Goal: Task Accomplishment & Management: Use online tool/utility

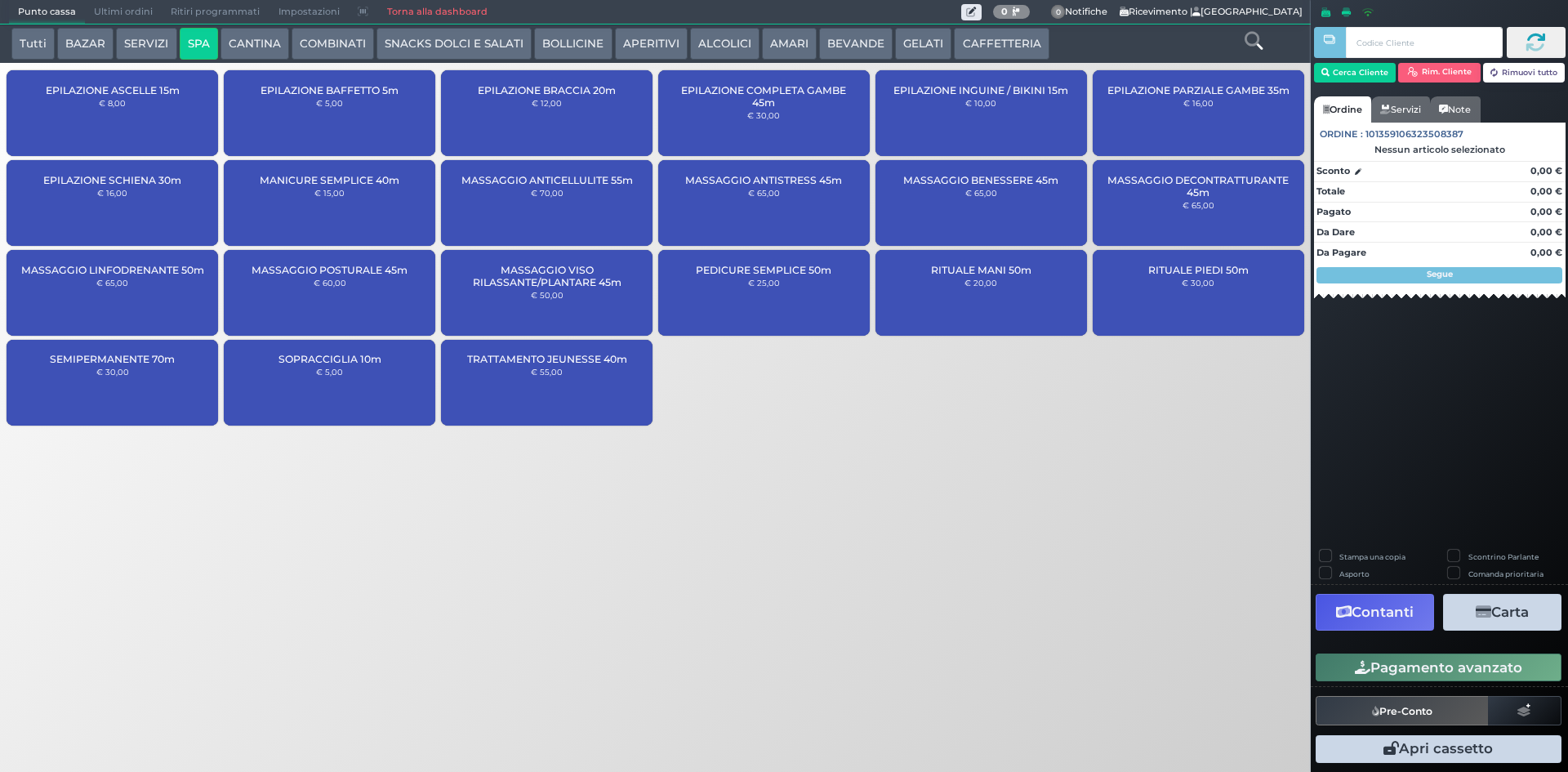
click at [260, 49] on button "CANTINA" at bounding box center [255, 44] width 69 height 33
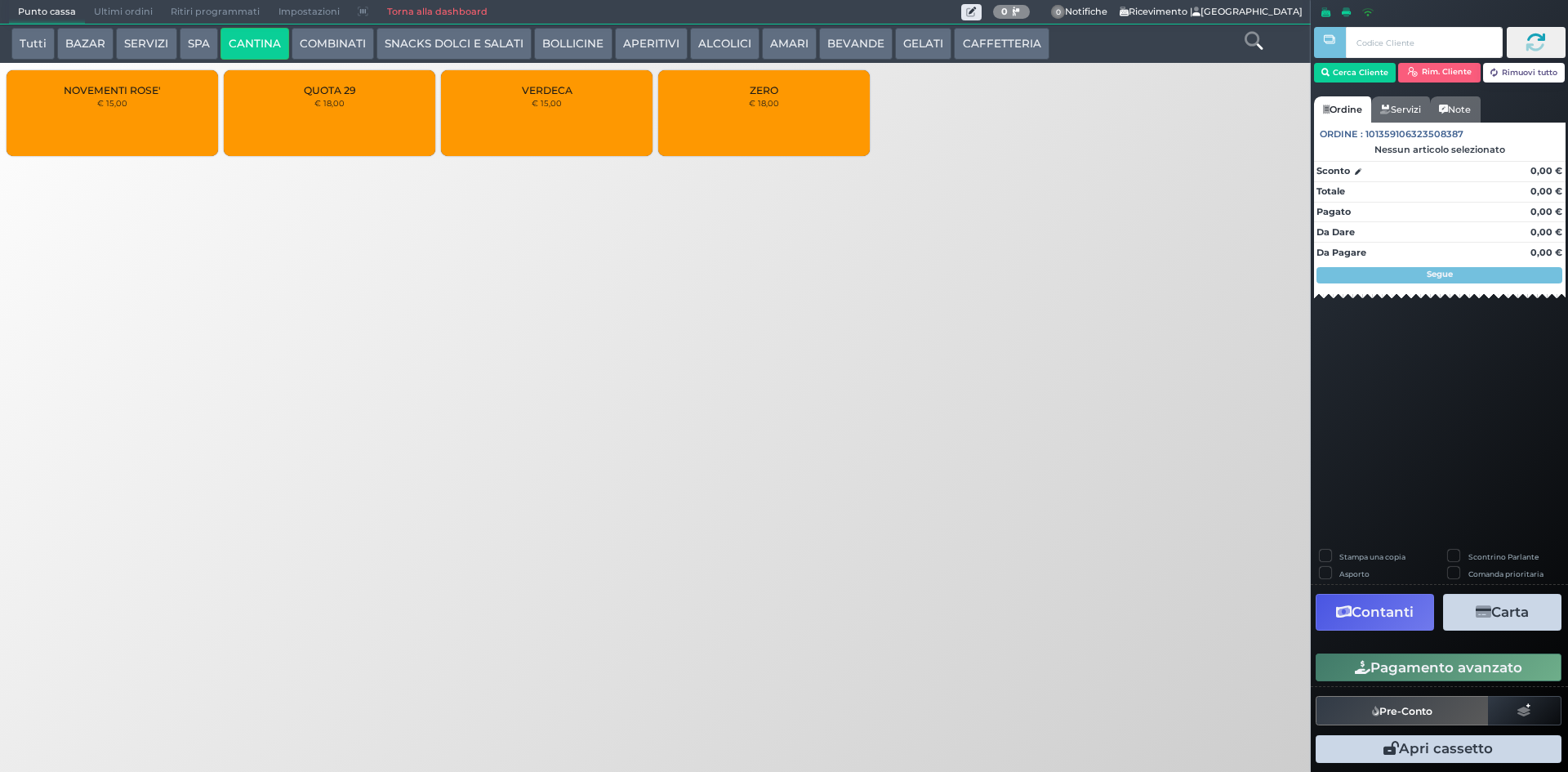
click at [310, 32] on button "COMBINATI" at bounding box center [333, 44] width 83 height 33
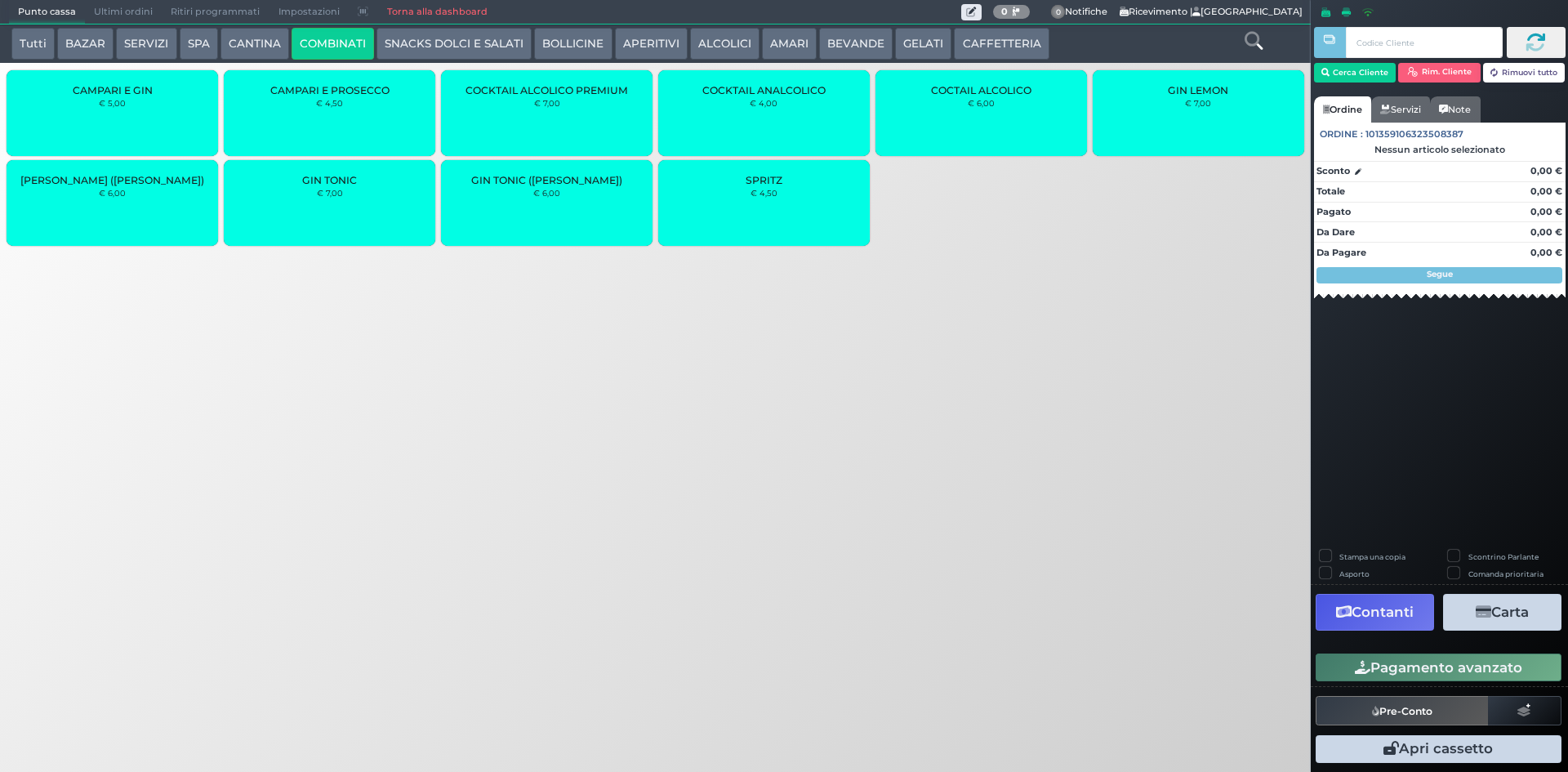
click at [418, 28] on button "SNACKS DOLCI E SALATI" at bounding box center [454, 44] width 155 height 33
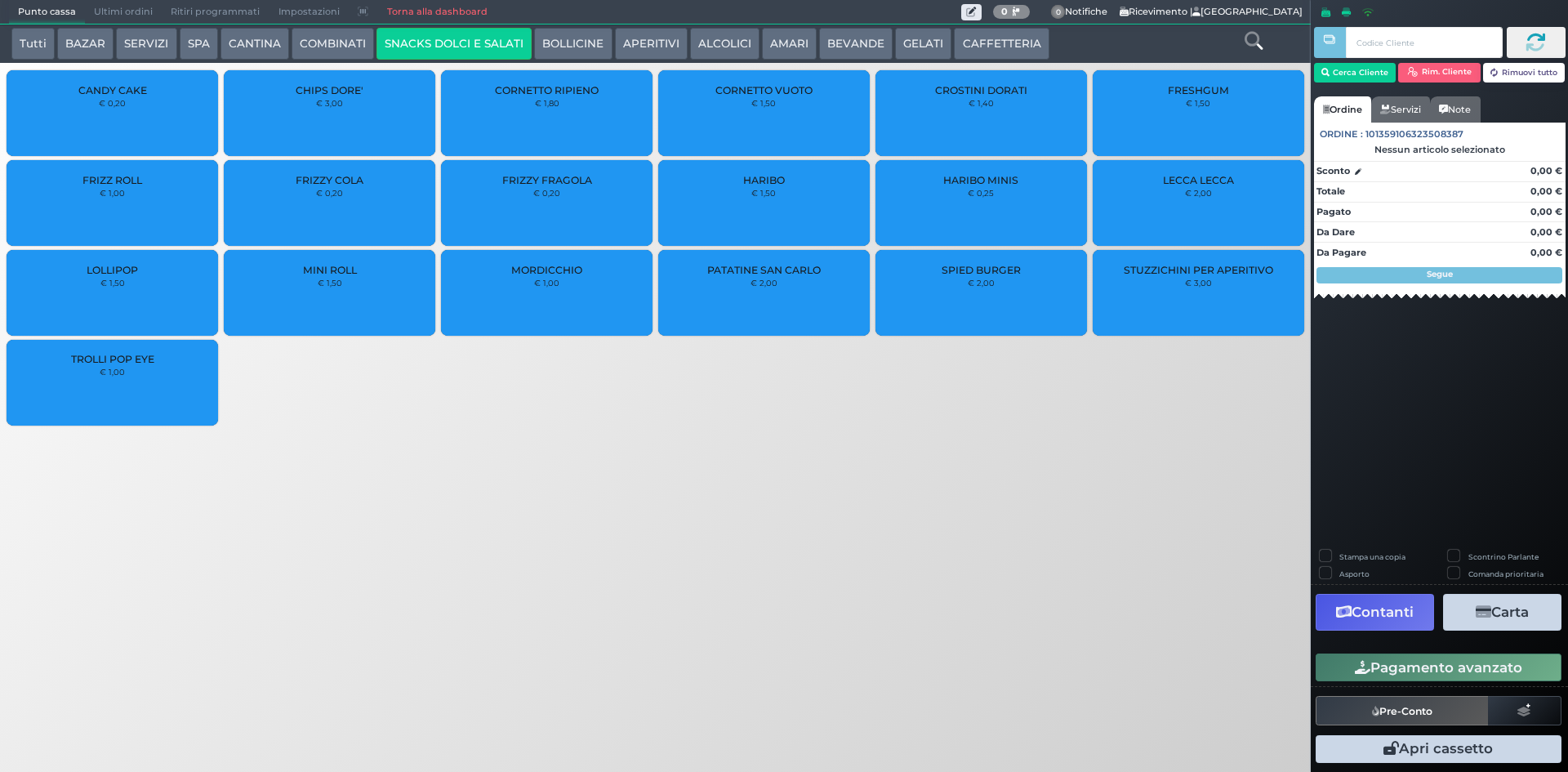
click at [570, 50] on button "BOLLICINE" at bounding box center [573, 44] width 78 height 33
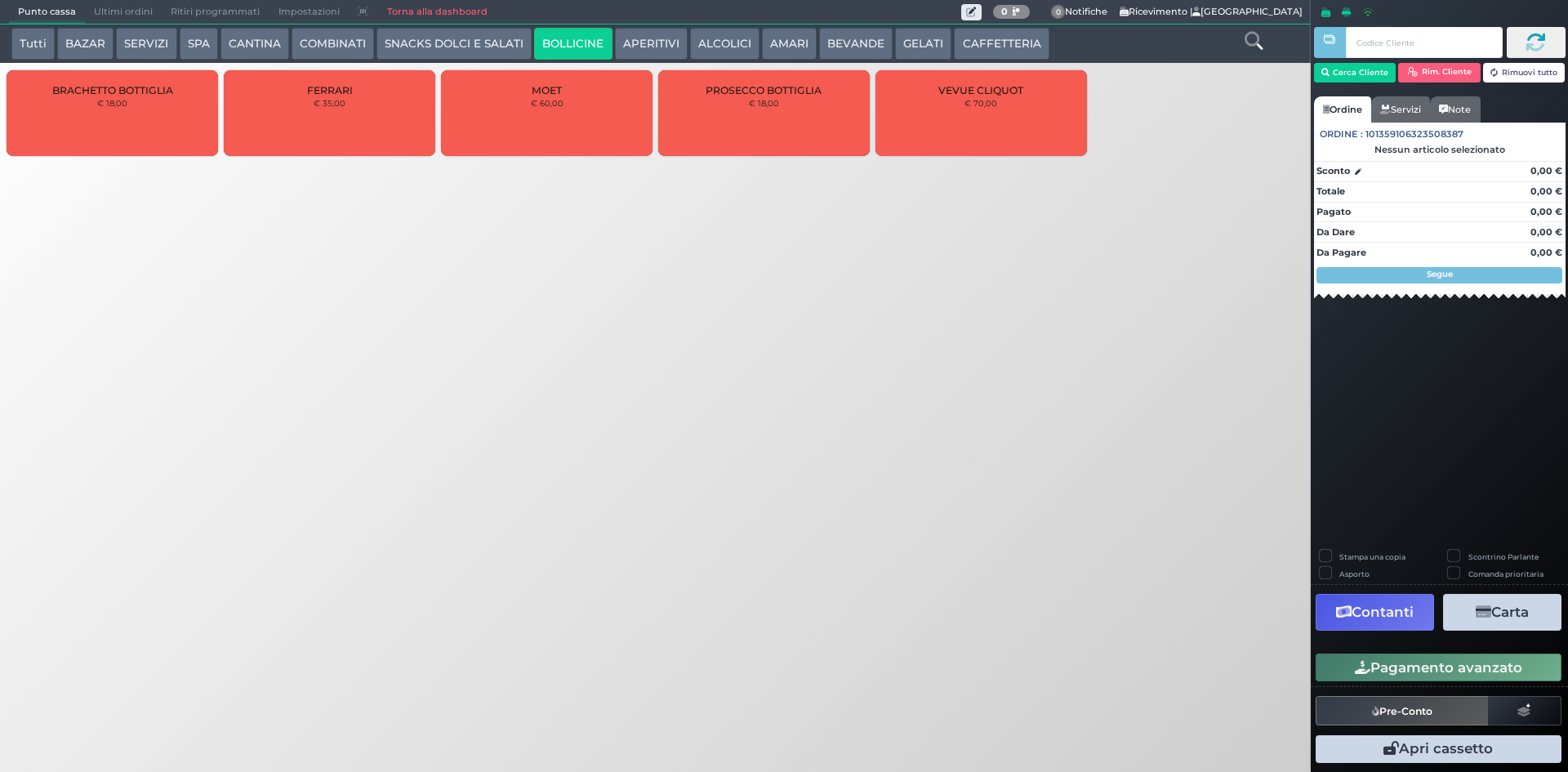
click at [818, 147] on div "PROSECCO BOTTIGLIA € 18,00" at bounding box center [764, 113] width 212 height 85
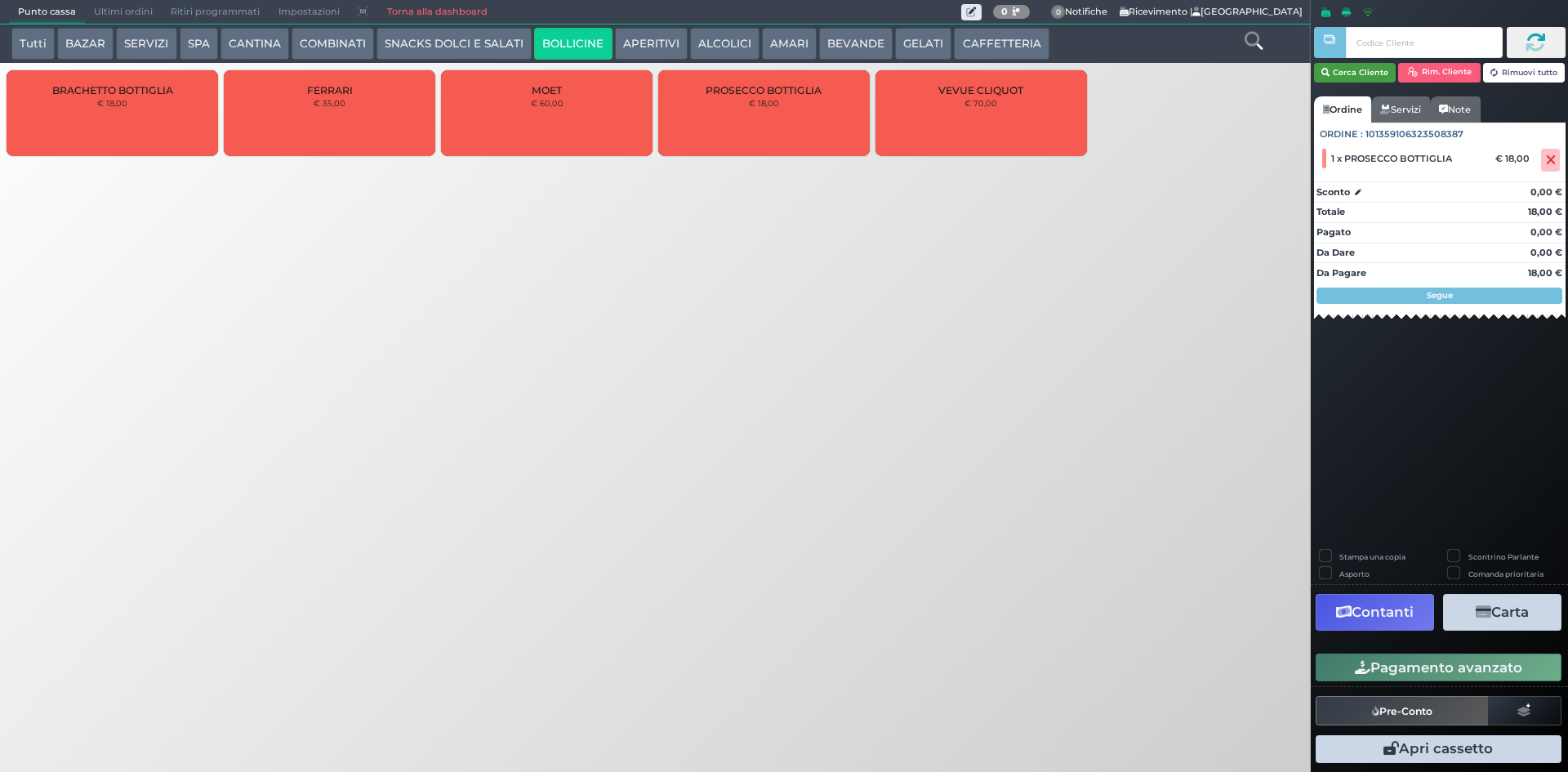
click at [1353, 70] on button "Cerca Cliente" at bounding box center [1356, 72] width 83 height 19
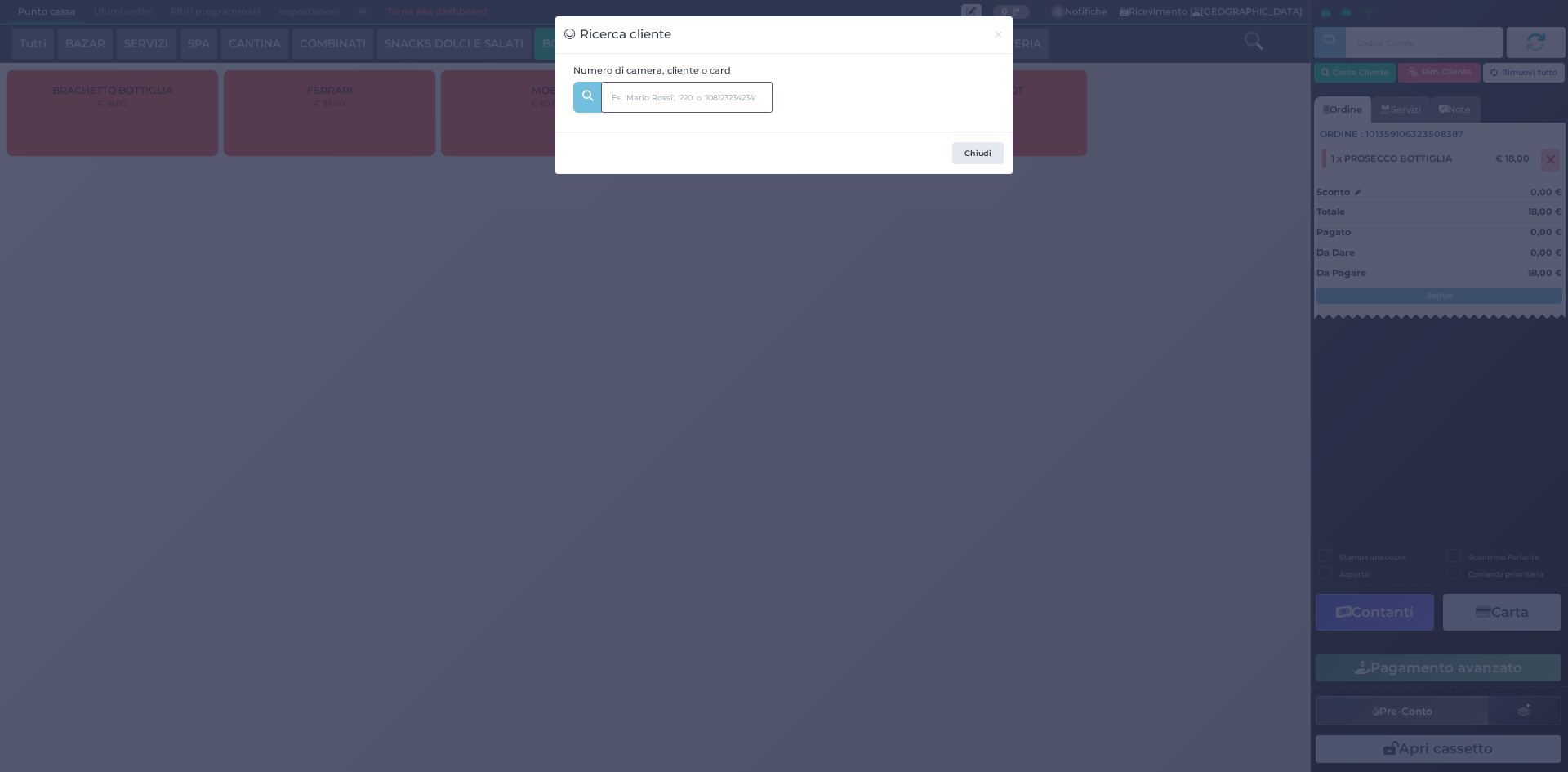
click at [694, 108] on input "text" at bounding box center [687, 97] width 172 height 31
type input "120"
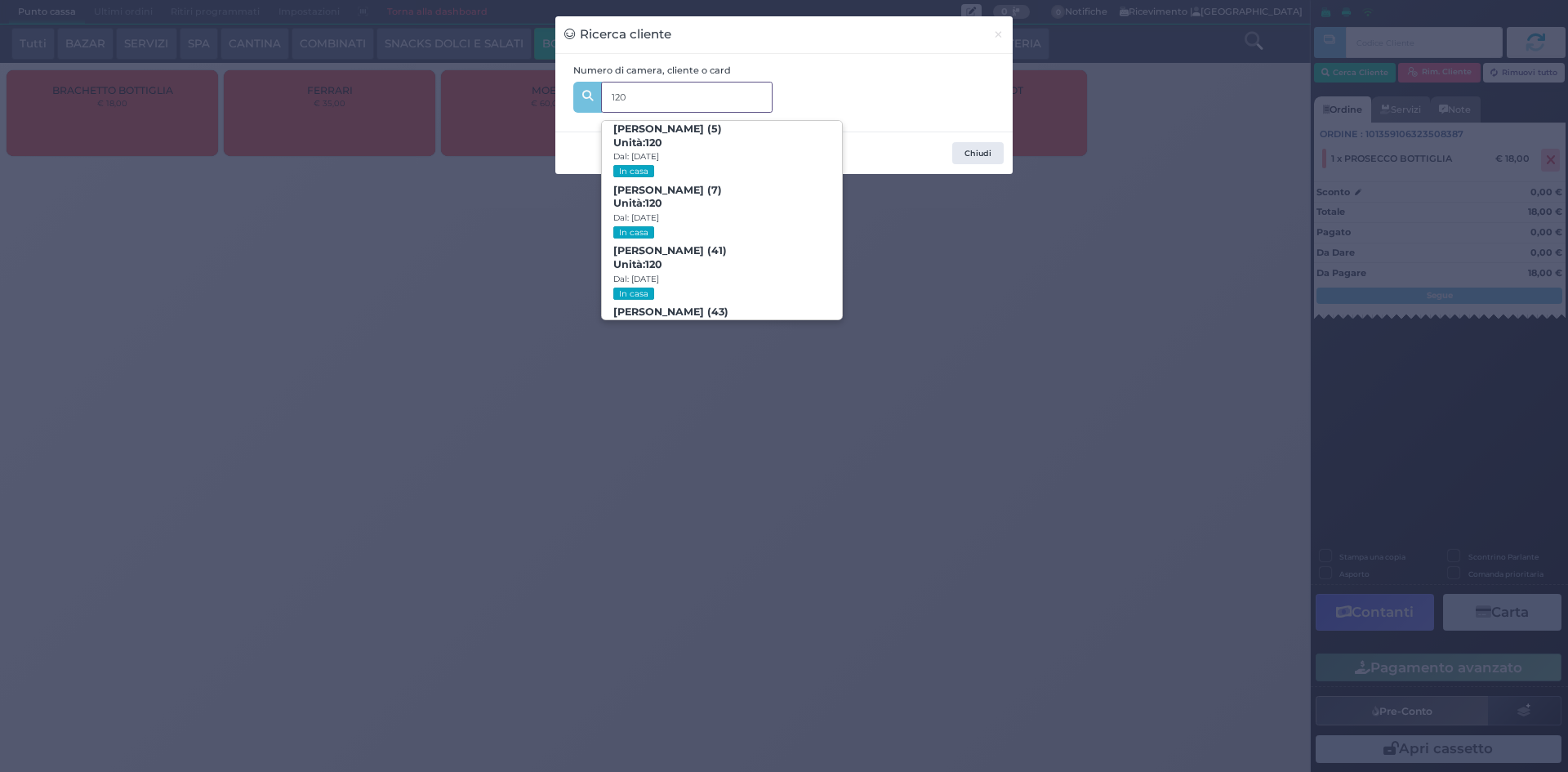
scroll to position [165, 0]
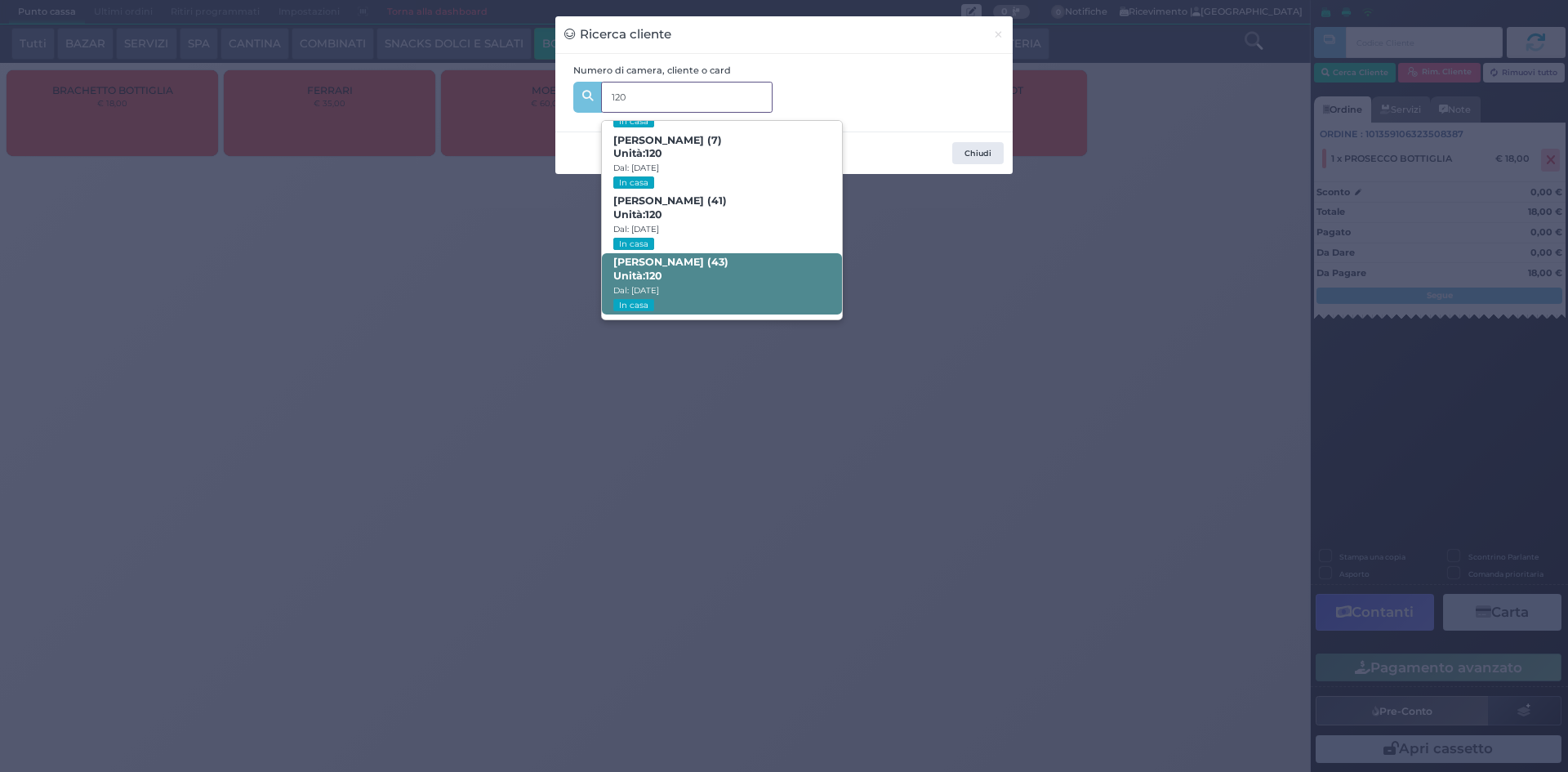
click at [770, 289] on span "[PERSON_NAME] (43) Unità: 120 Dal: [DATE] In casa" at bounding box center [722, 284] width 240 height 62
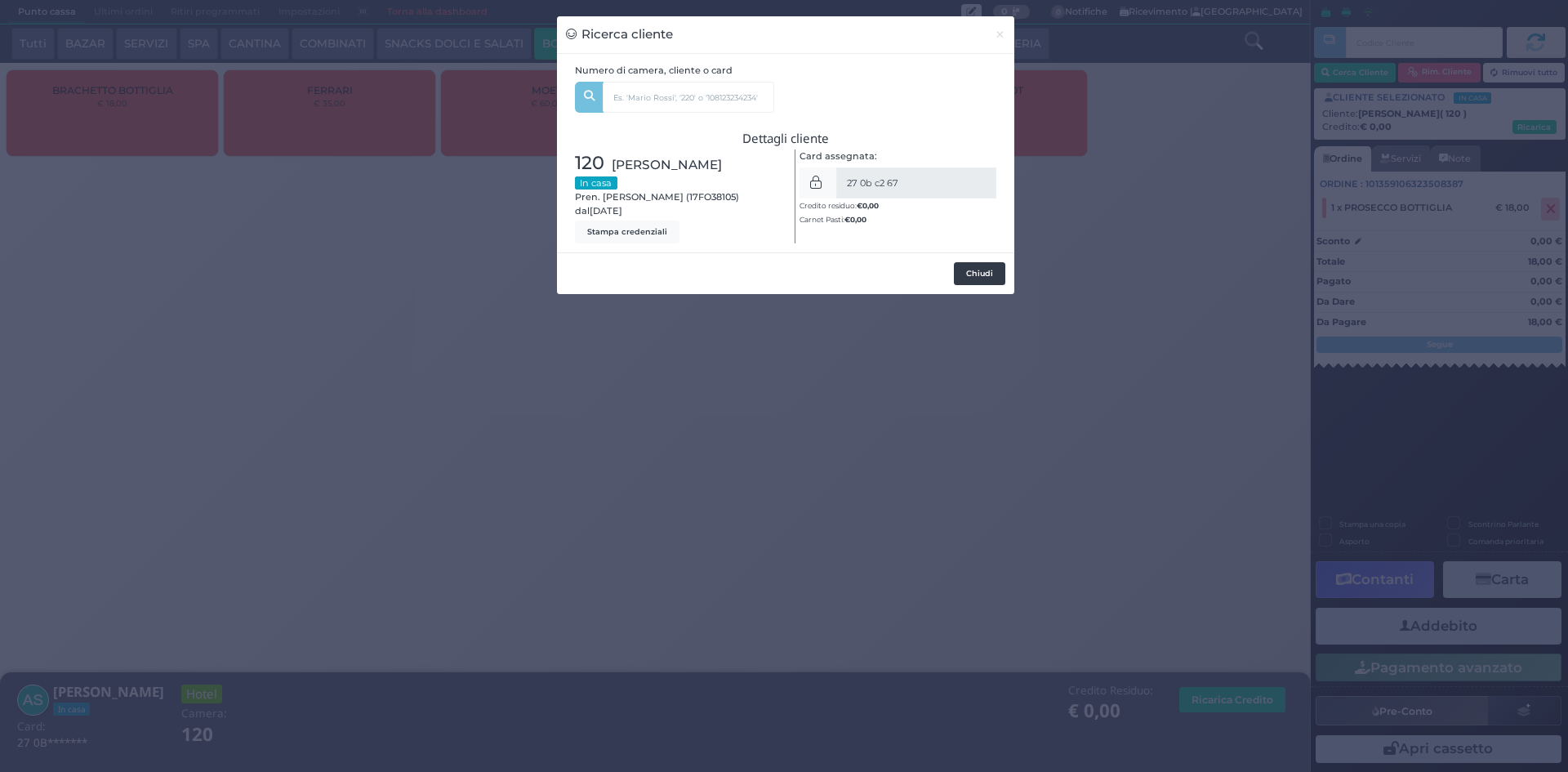
click at [987, 270] on button "Chiudi" at bounding box center [979, 273] width 51 height 23
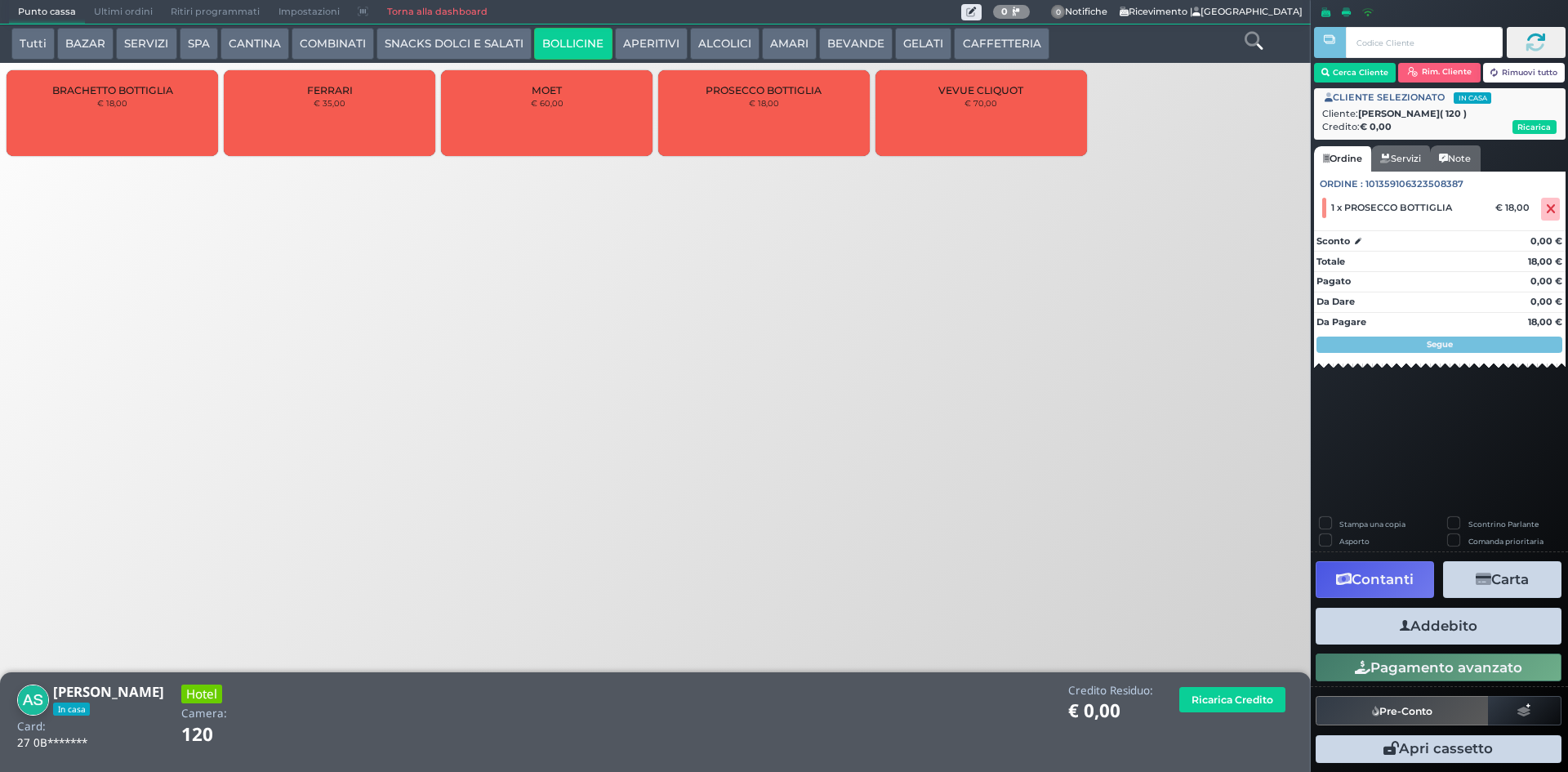
click at [1446, 626] on button "Addebito" at bounding box center [1438, 626] width 246 height 37
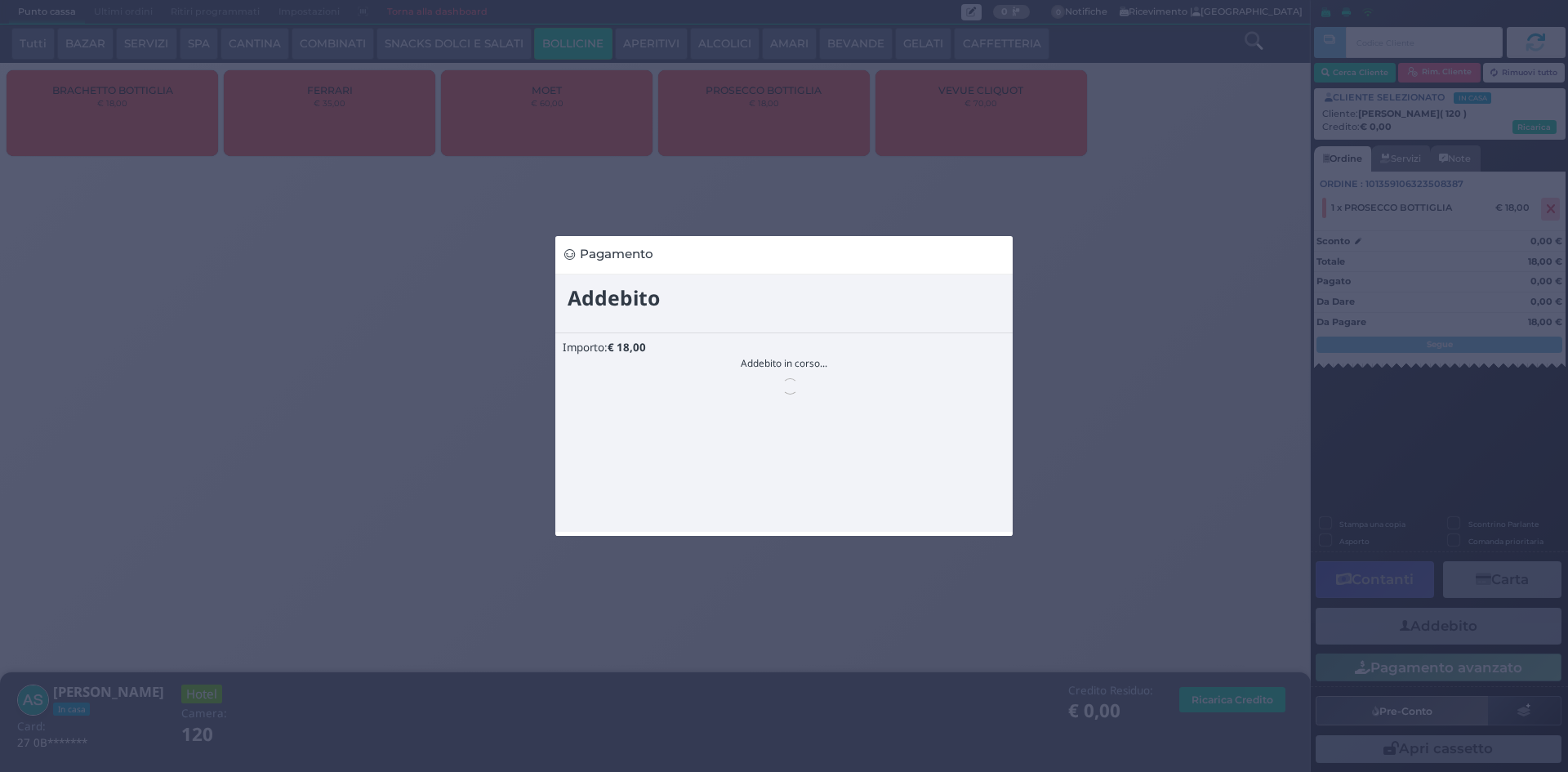
scroll to position [0, 0]
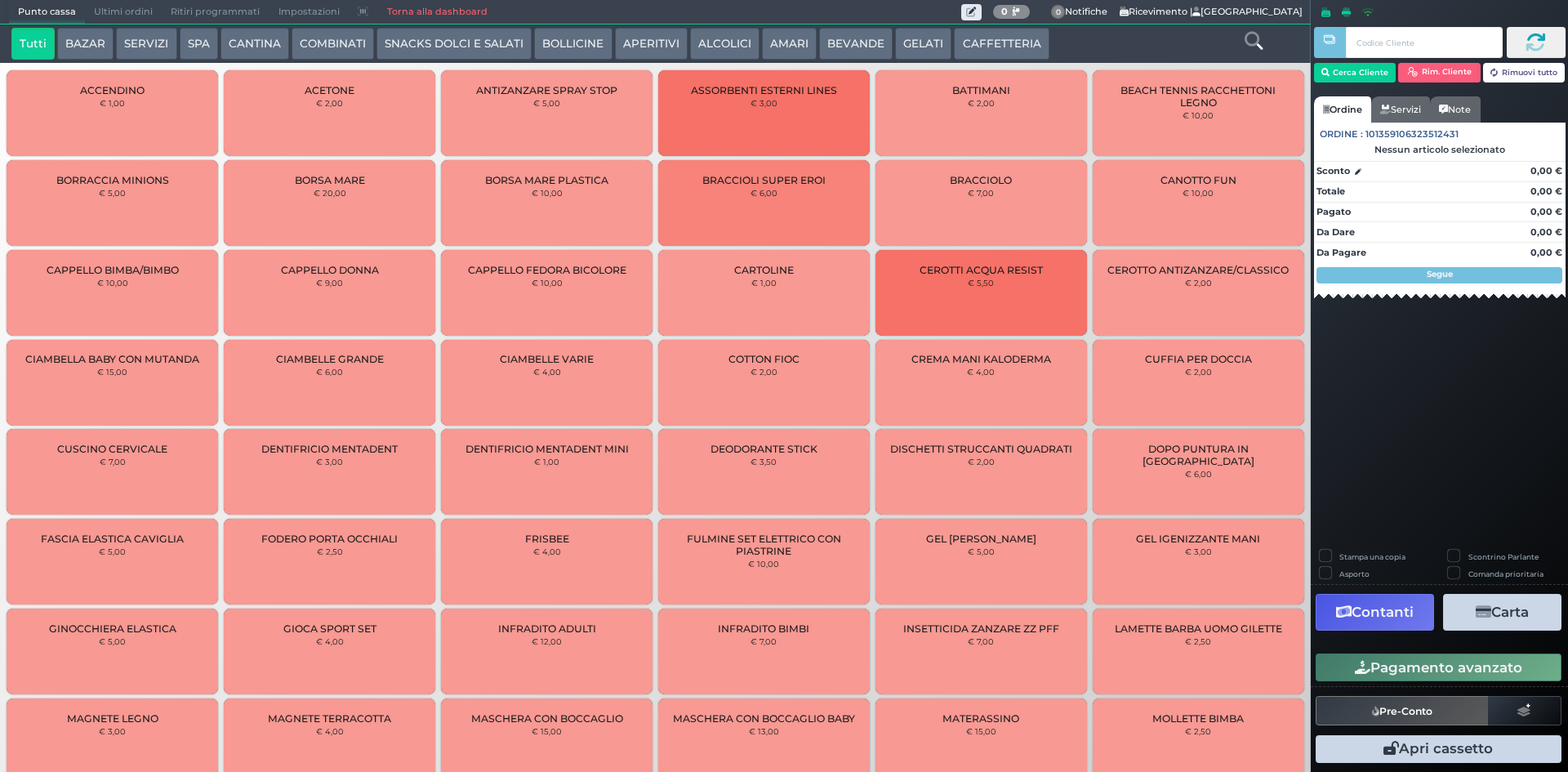
click at [267, 34] on button "CANTINA" at bounding box center [255, 44] width 69 height 33
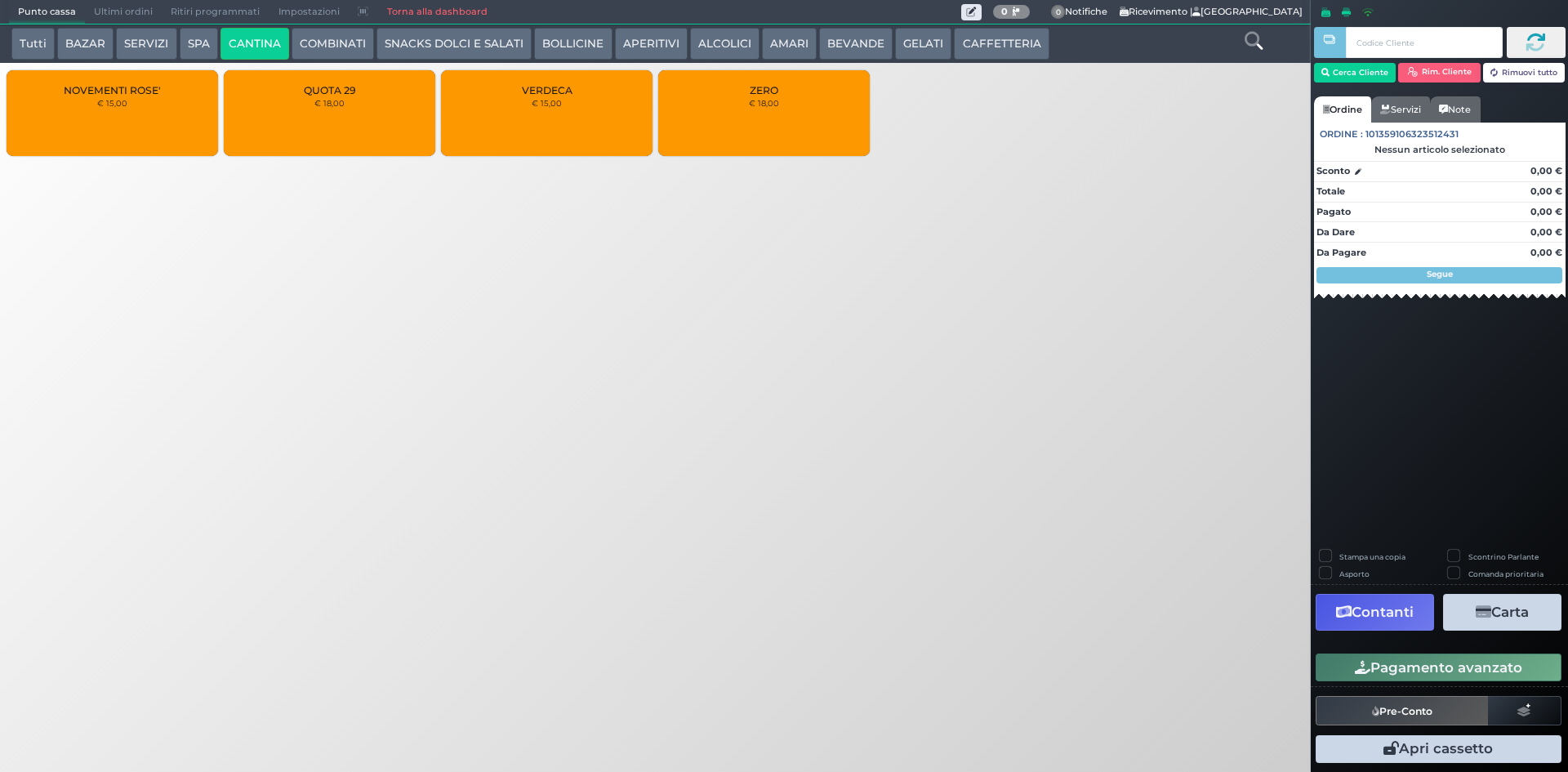
click at [190, 52] on button "SPA" at bounding box center [199, 44] width 39 height 33
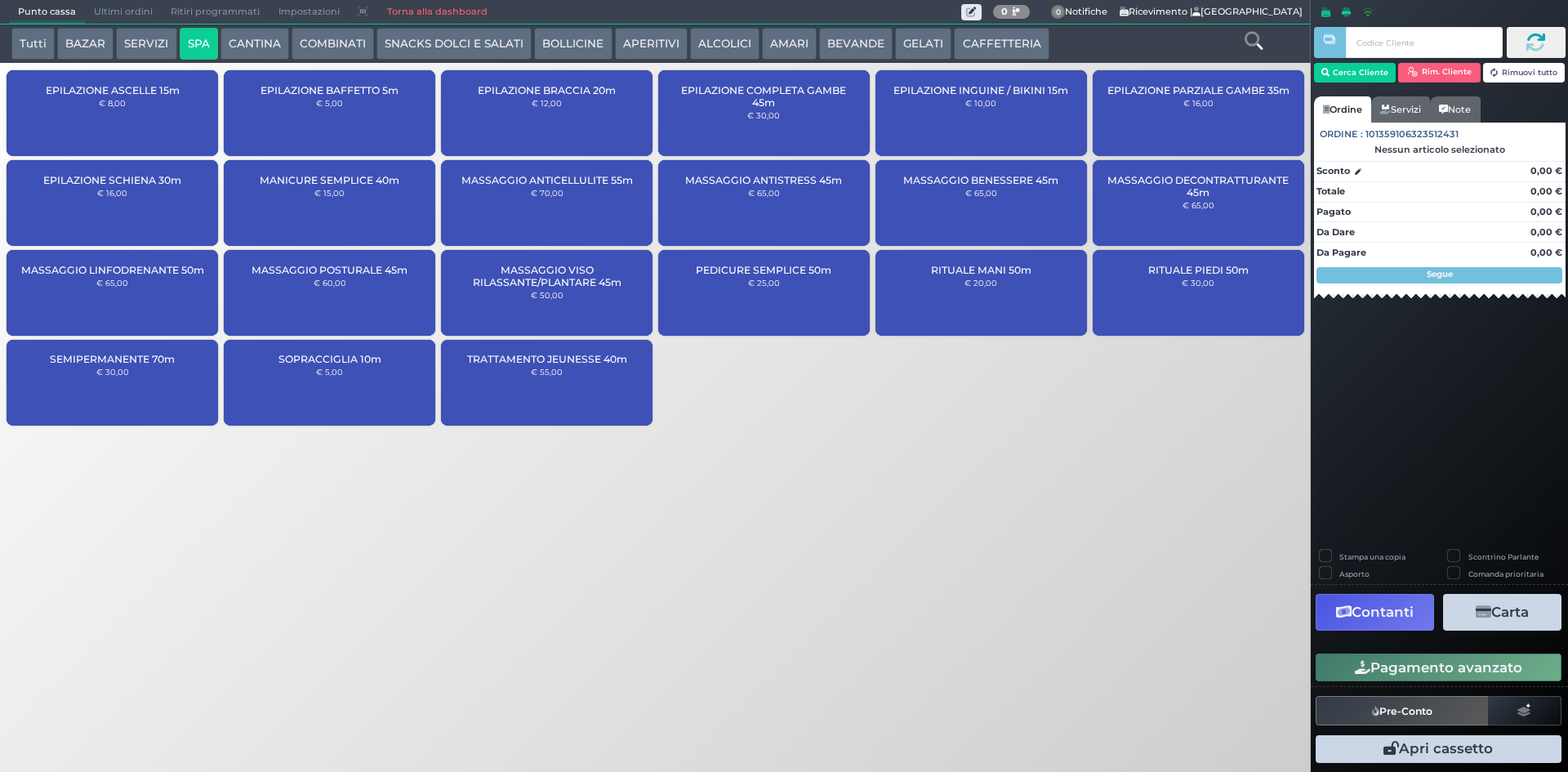
click at [255, 39] on button "CANTINA" at bounding box center [255, 44] width 69 height 33
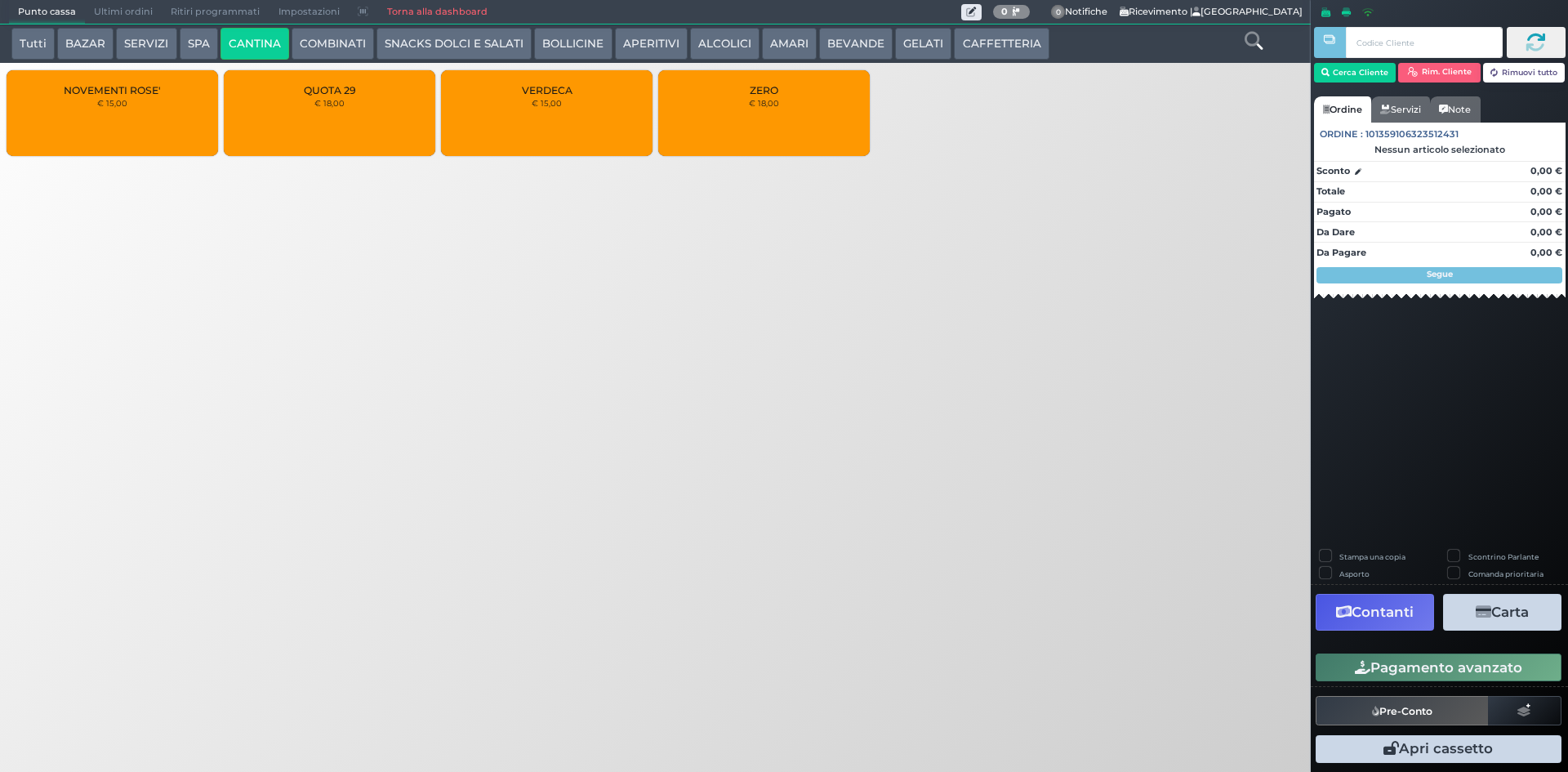
click at [159, 44] on button "SERVIZI" at bounding box center [146, 44] width 61 height 33
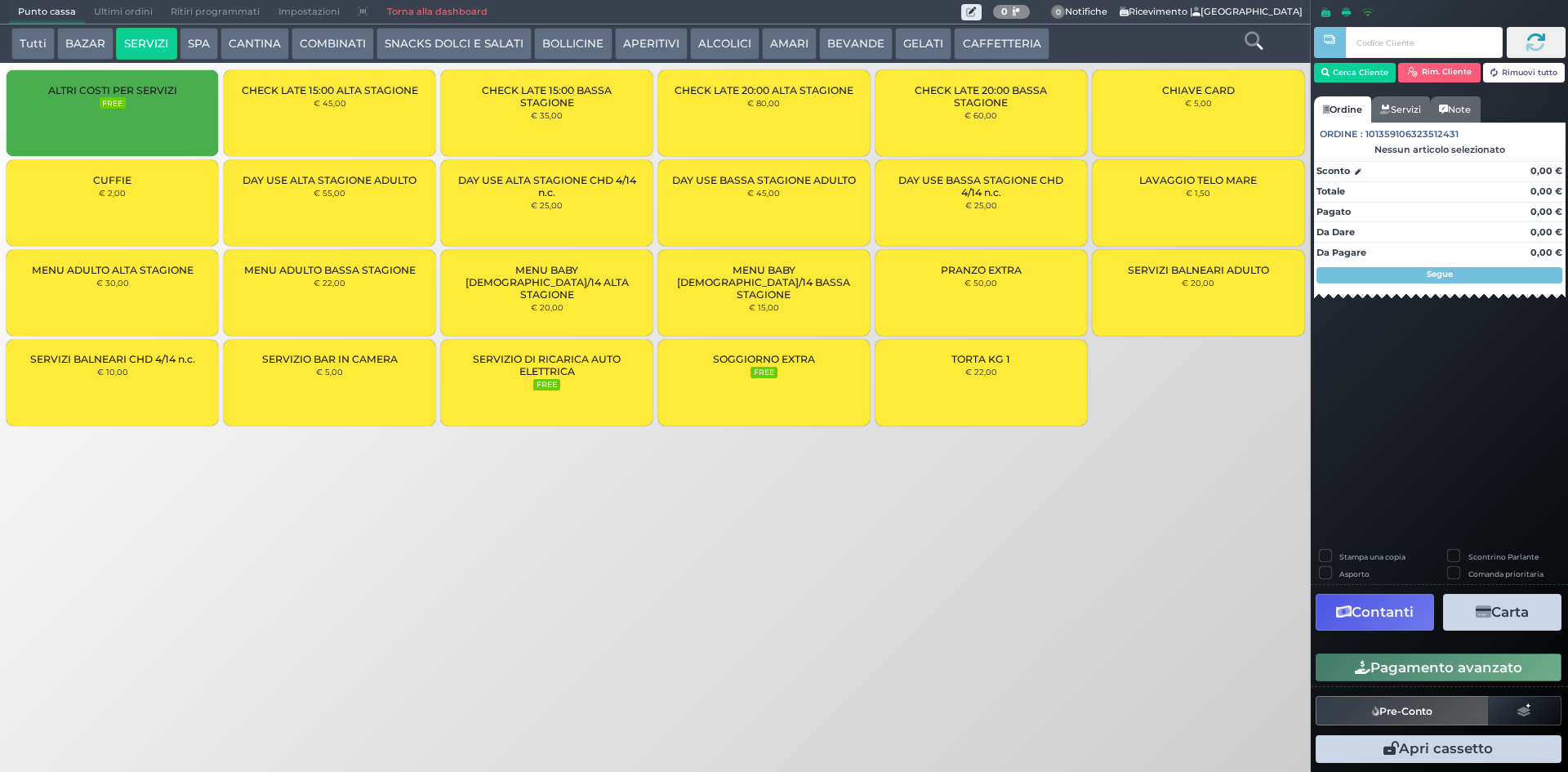
click at [1000, 404] on div "TORTA KG 1 € 22,00" at bounding box center [981, 382] width 212 height 85
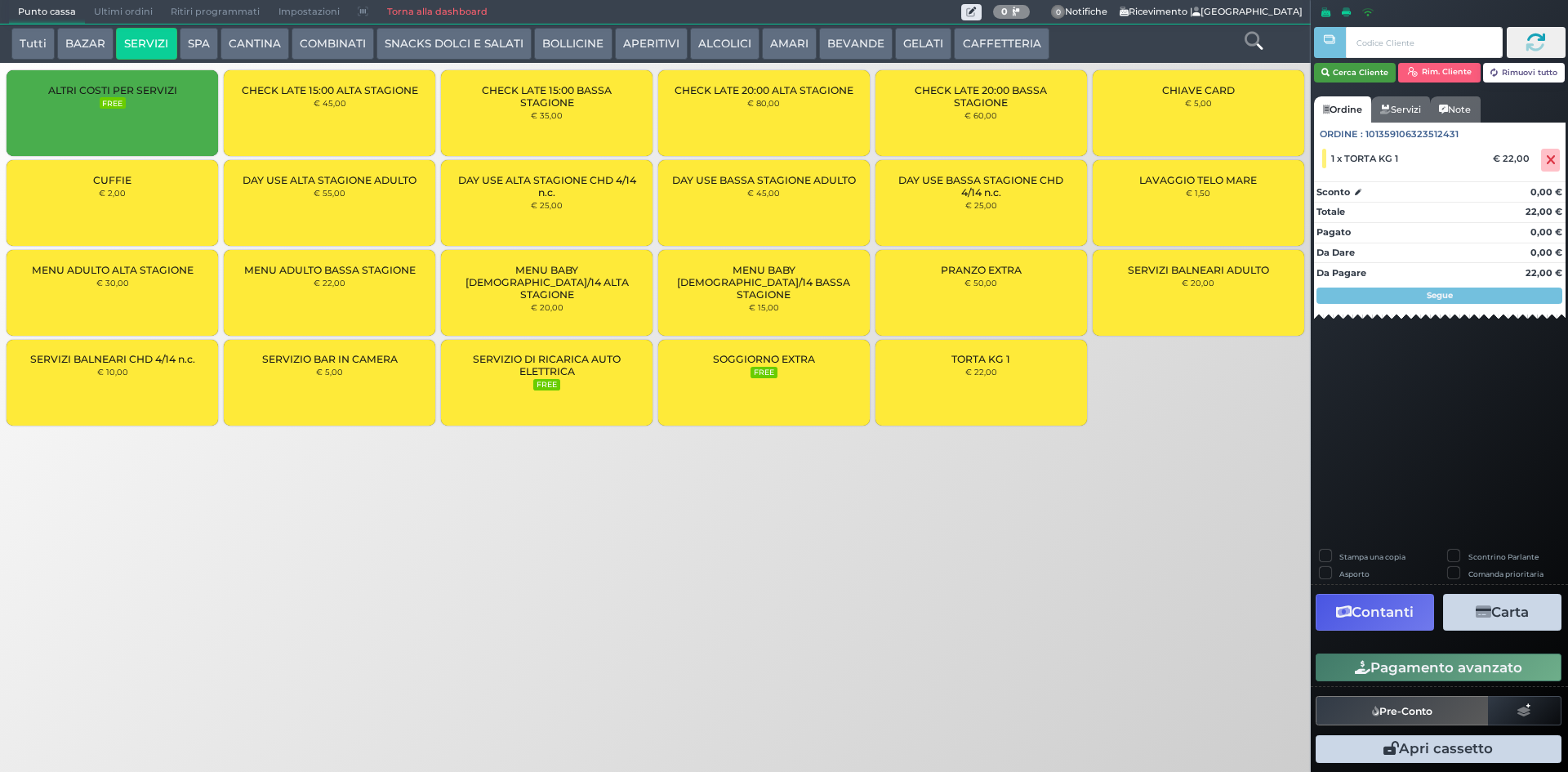
click at [1372, 71] on button "Cerca Cliente" at bounding box center [1356, 72] width 83 height 19
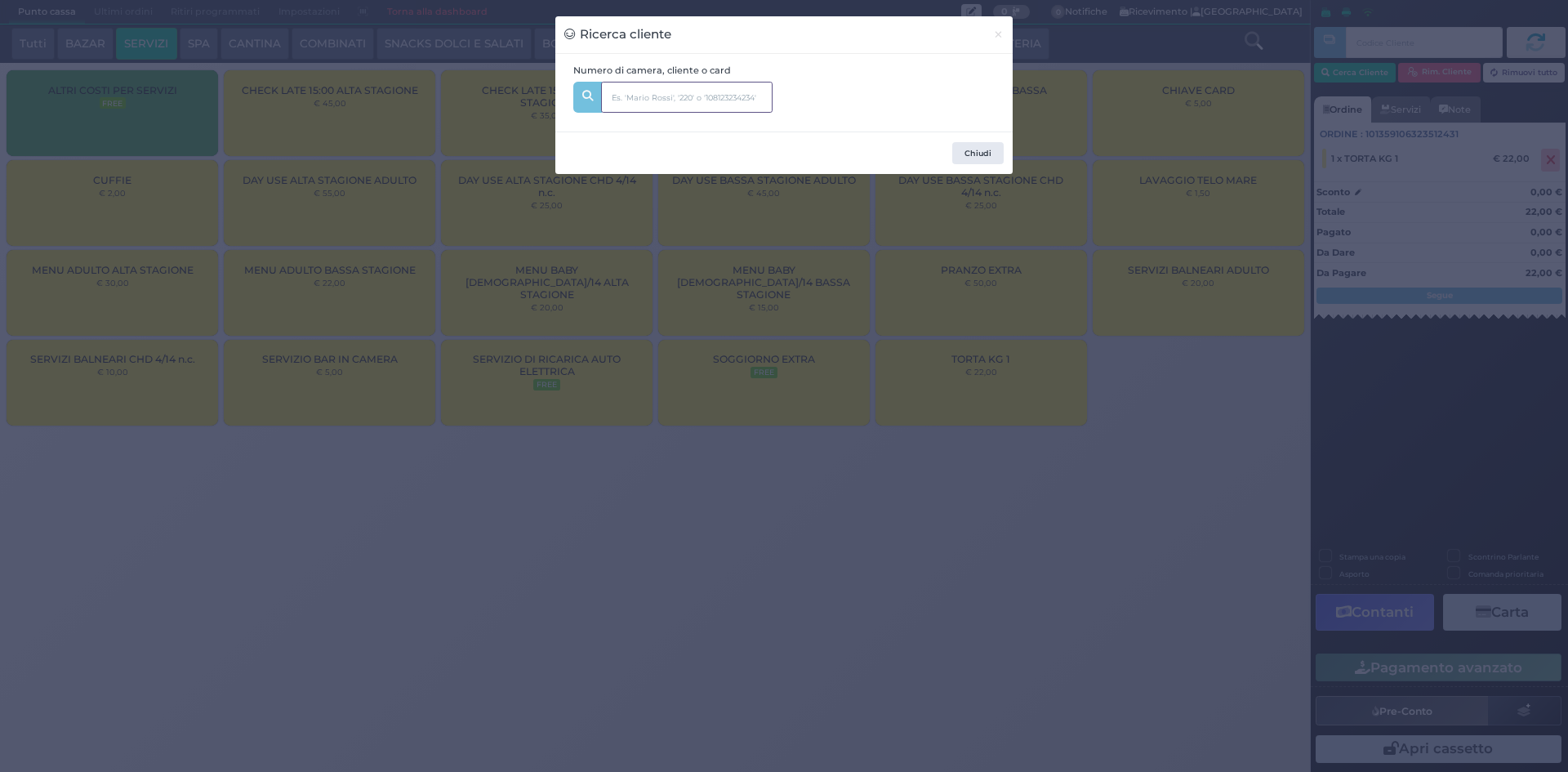
click at [738, 107] on input "text" at bounding box center [687, 97] width 172 height 31
type input "123"
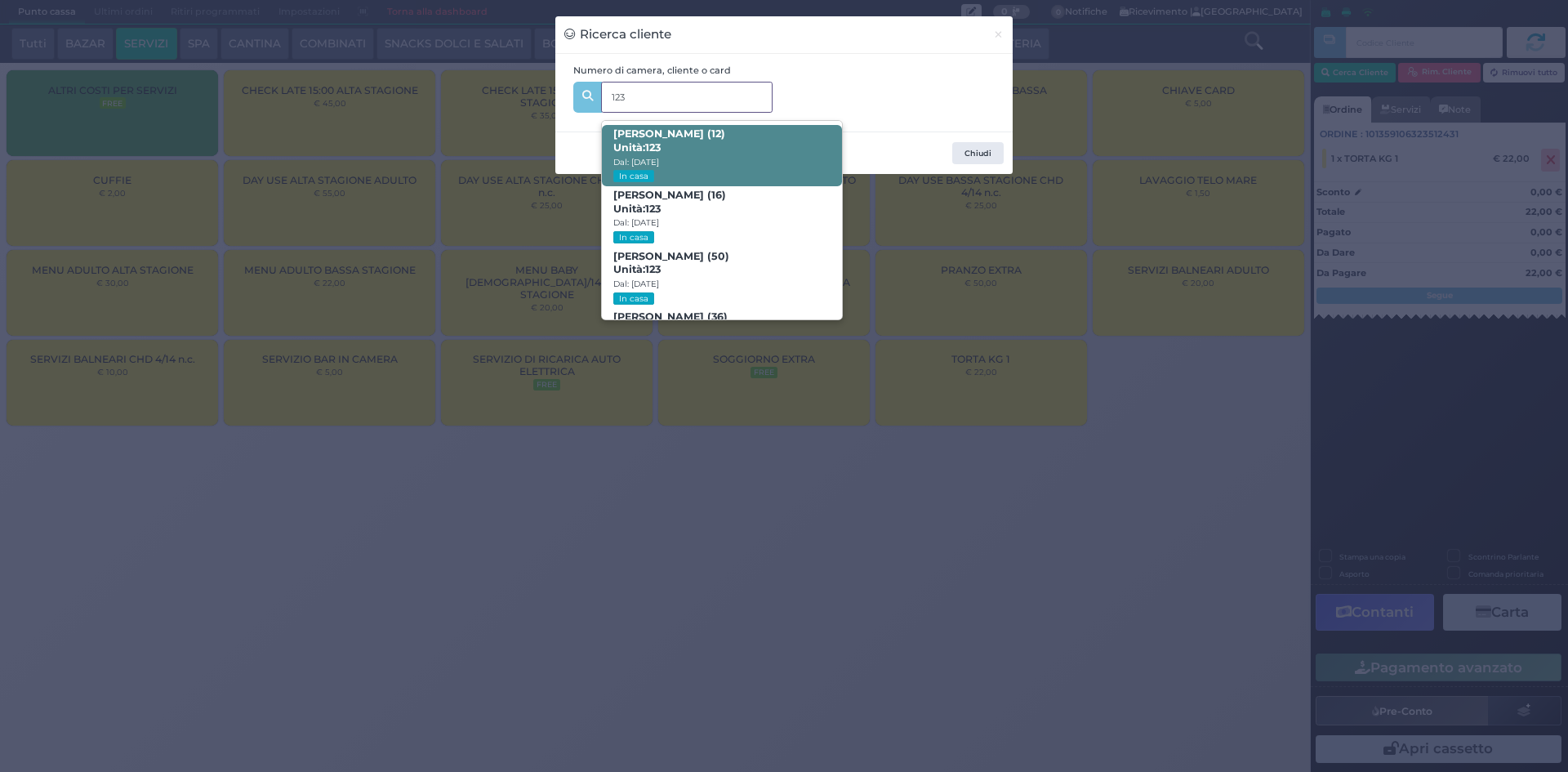
scroll to position [78, 0]
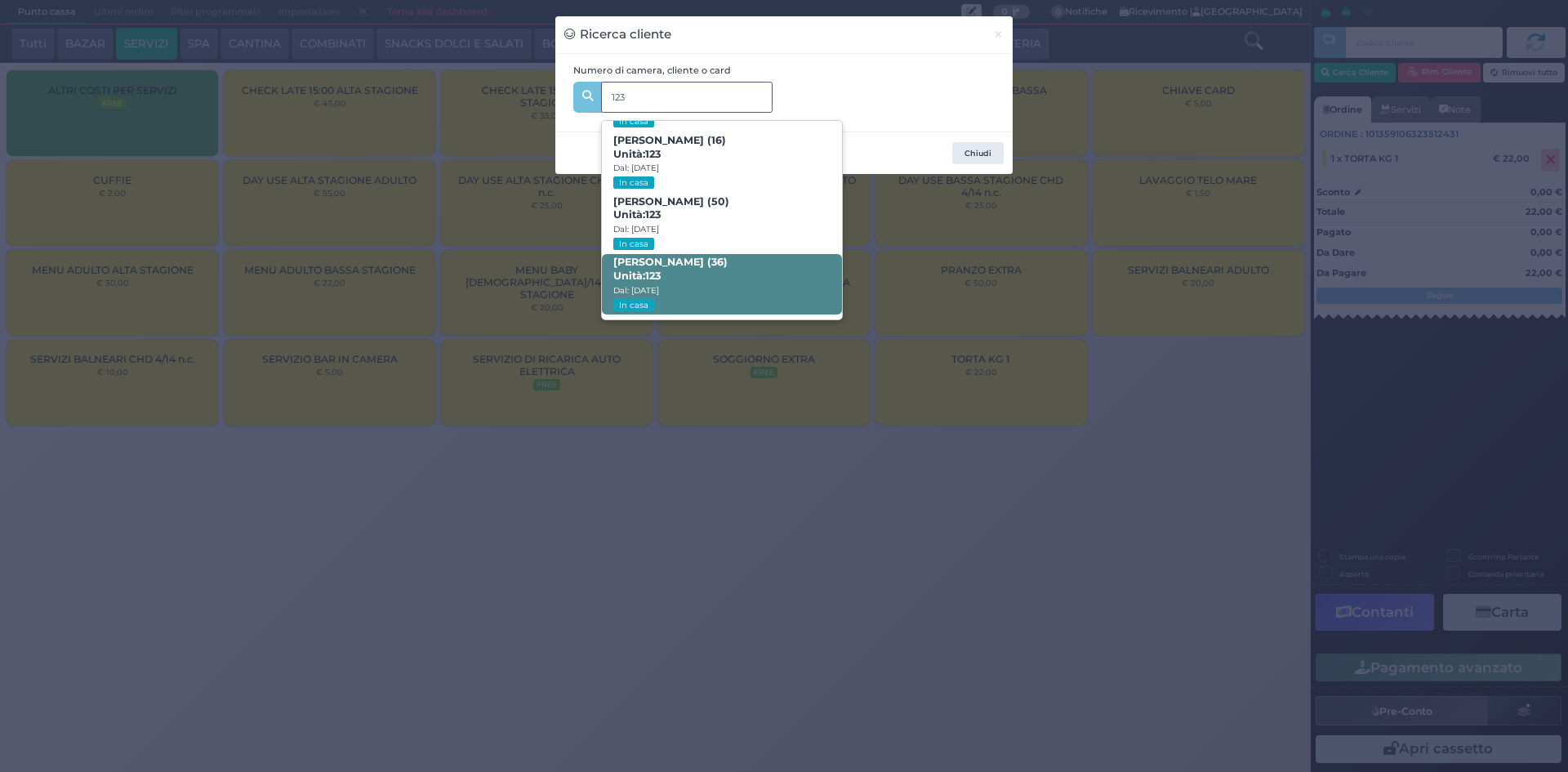
click at [769, 278] on span "Michela Pagliei (36) Unità: 123 Dal: 17/08/2025 In casa" at bounding box center [722, 285] width 240 height 62
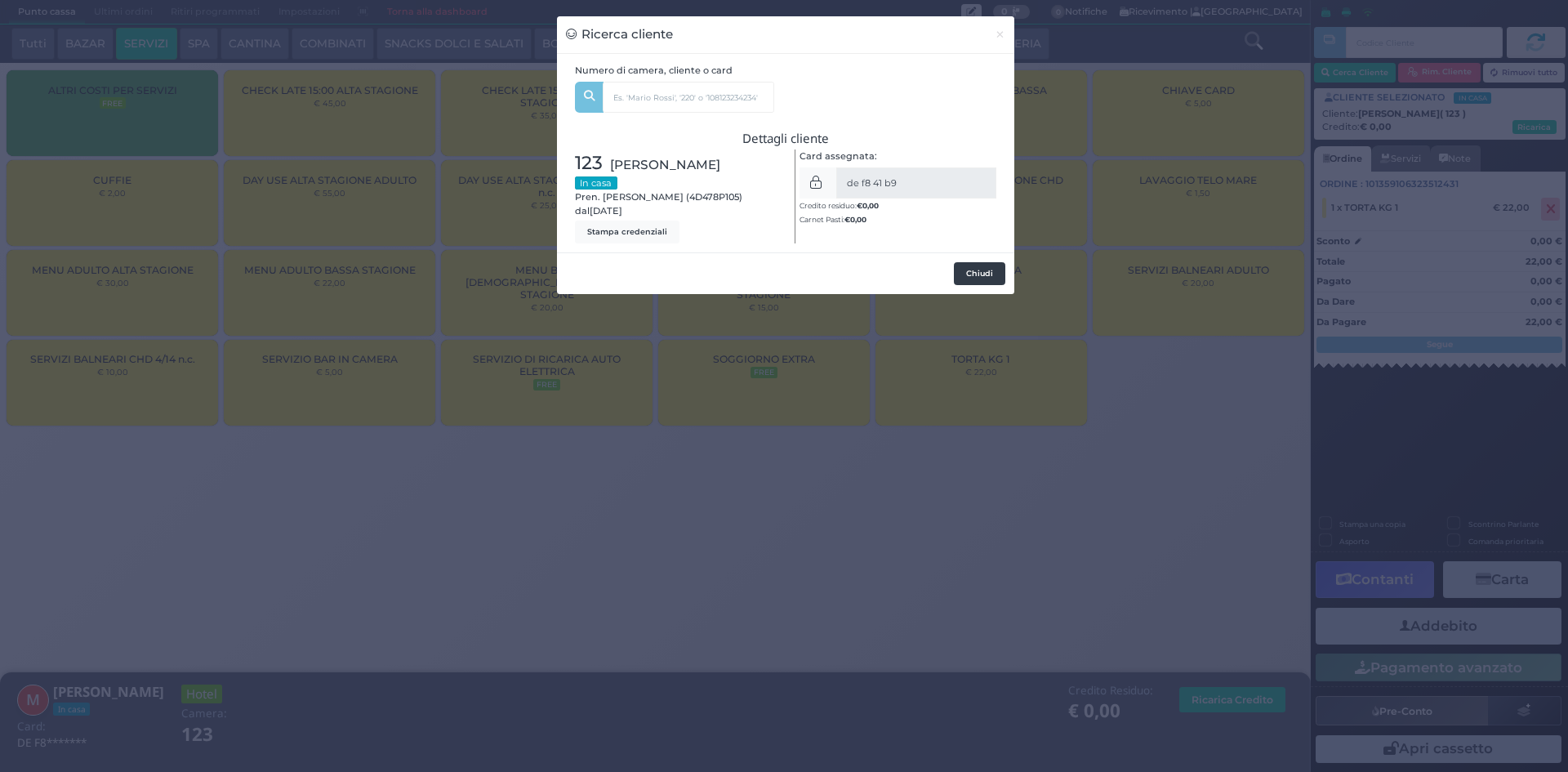
drag, startPoint x: 970, startPoint y: 261, endPoint x: 977, endPoint y: 266, distance: 8.6
click at [974, 262] on div "Chiudi" at bounding box center [785, 272] width 457 height 41
click at [981, 268] on button "Chiudi" at bounding box center [979, 273] width 51 height 23
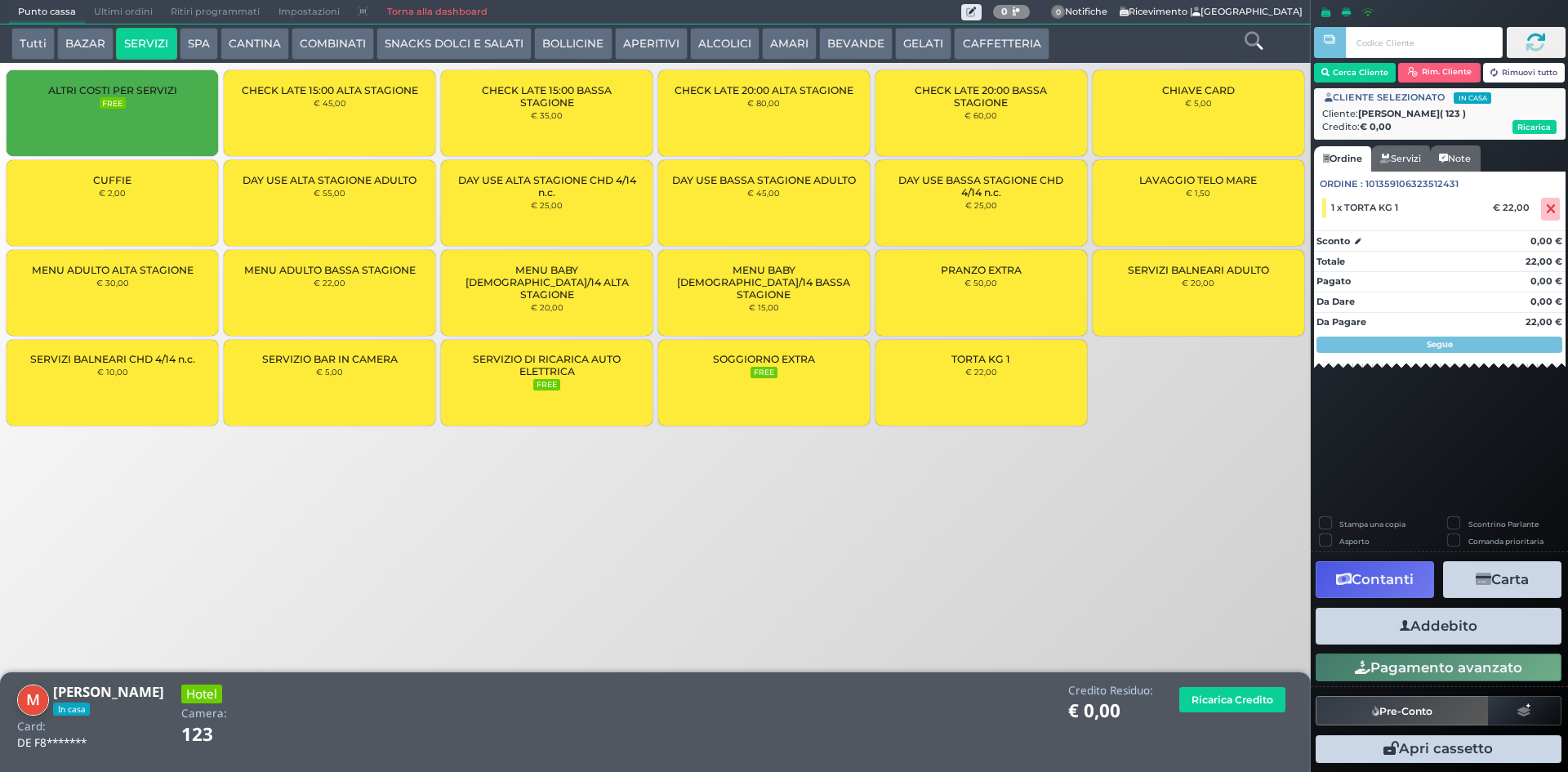
click at [1449, 628] on button "Addebito" at bounding box center [1438, 626] width 246 height 37
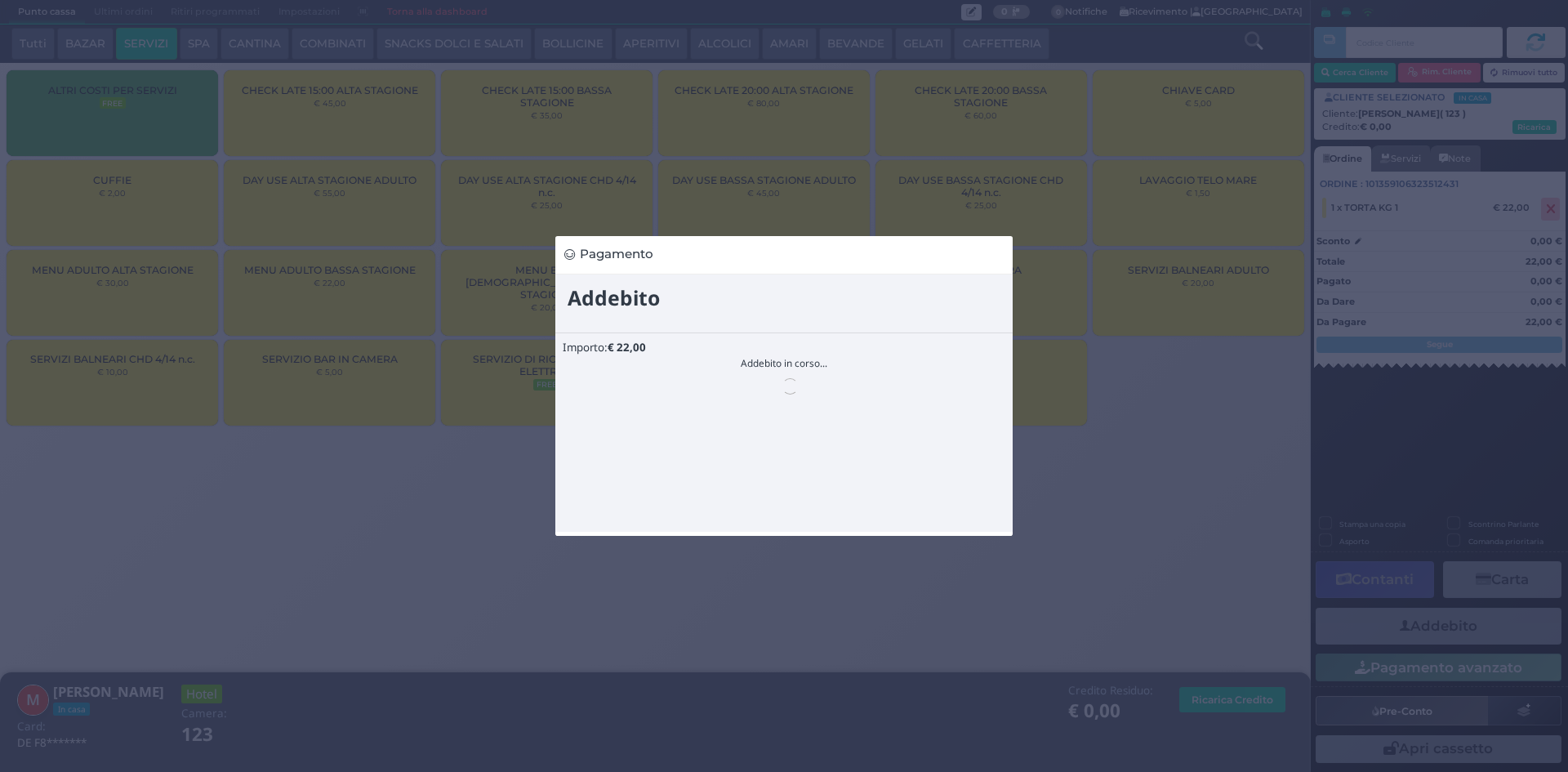
scroll to position [0, 0]
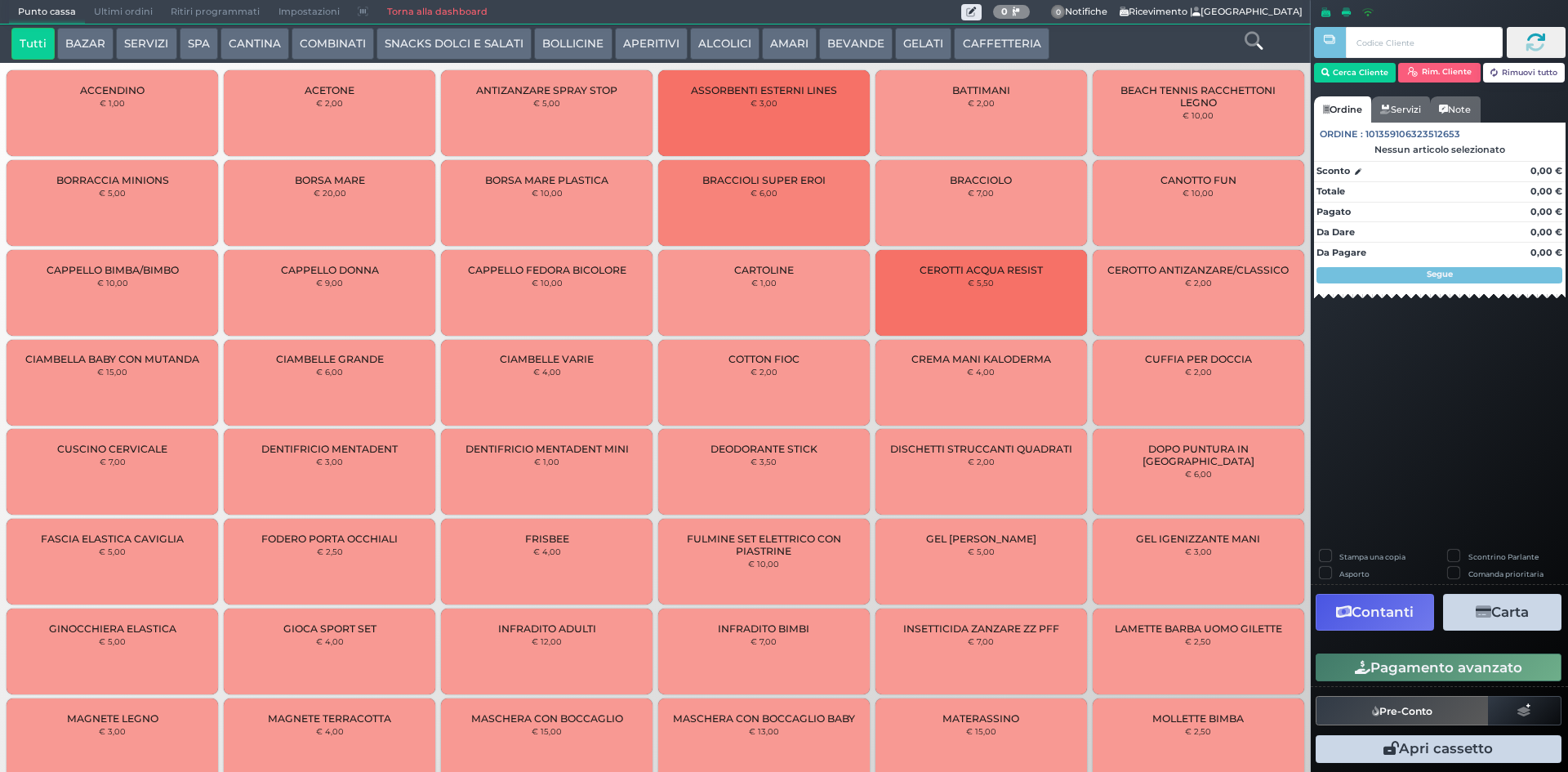
click at [130, 14] on span "Ultimi ordini" at bounding box center [123, 12] width 77 height 23
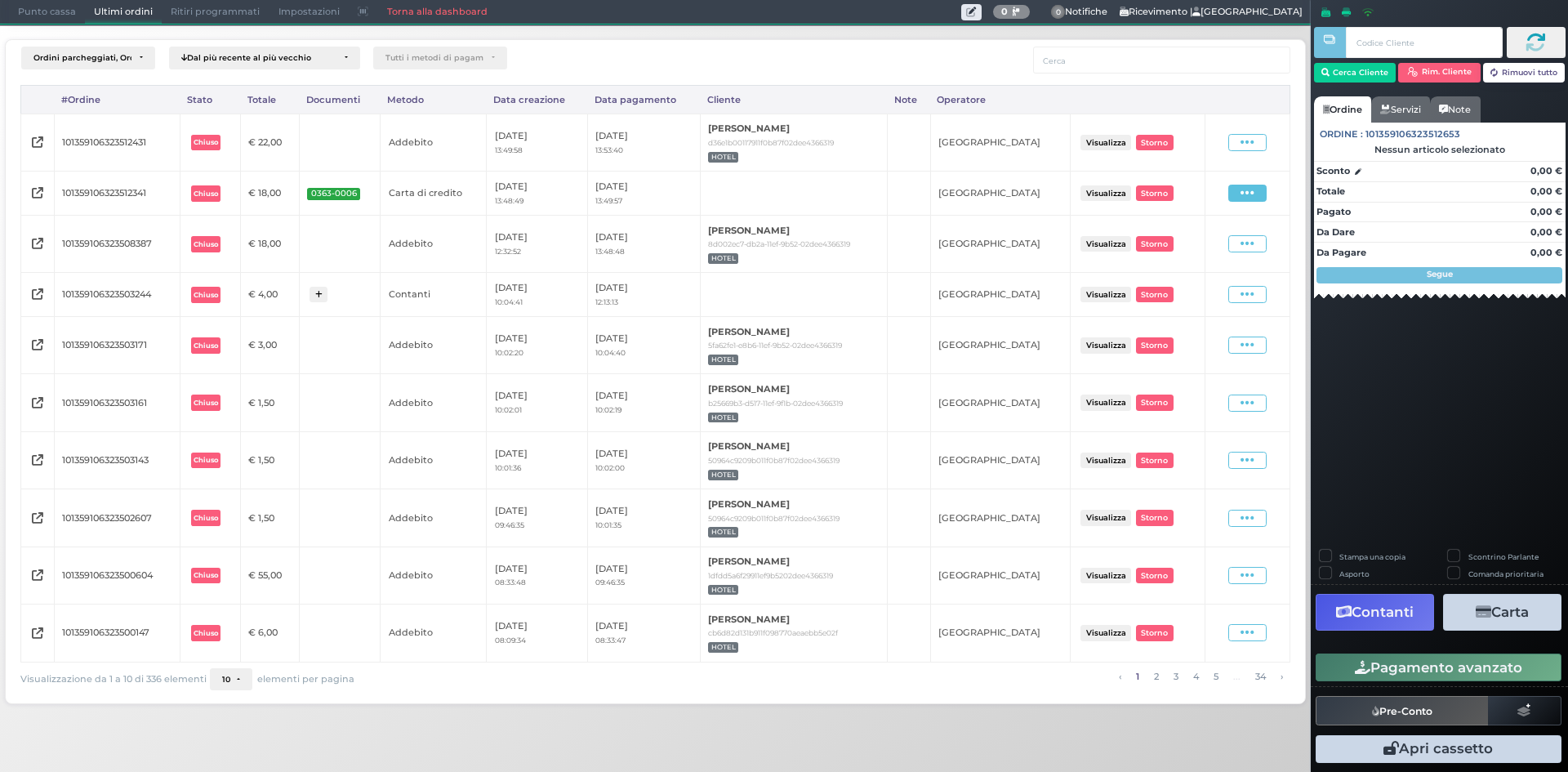
click at [1260, 191] on span at bounding box center [1248, 192] width 39 height 17
click at [1245, 174] on td "Visualizza Ristampa Pre-Conto [GEOGRAPHIC_DATA]" at bounding box center [1247, 194] width 85 height 44
click at [1253, 241] on icon at bounding box center [1248, 244] width 14 height 16
click at [1196, 358] on span "Storno" at bounding box center [1192, 359] width 32 height 14
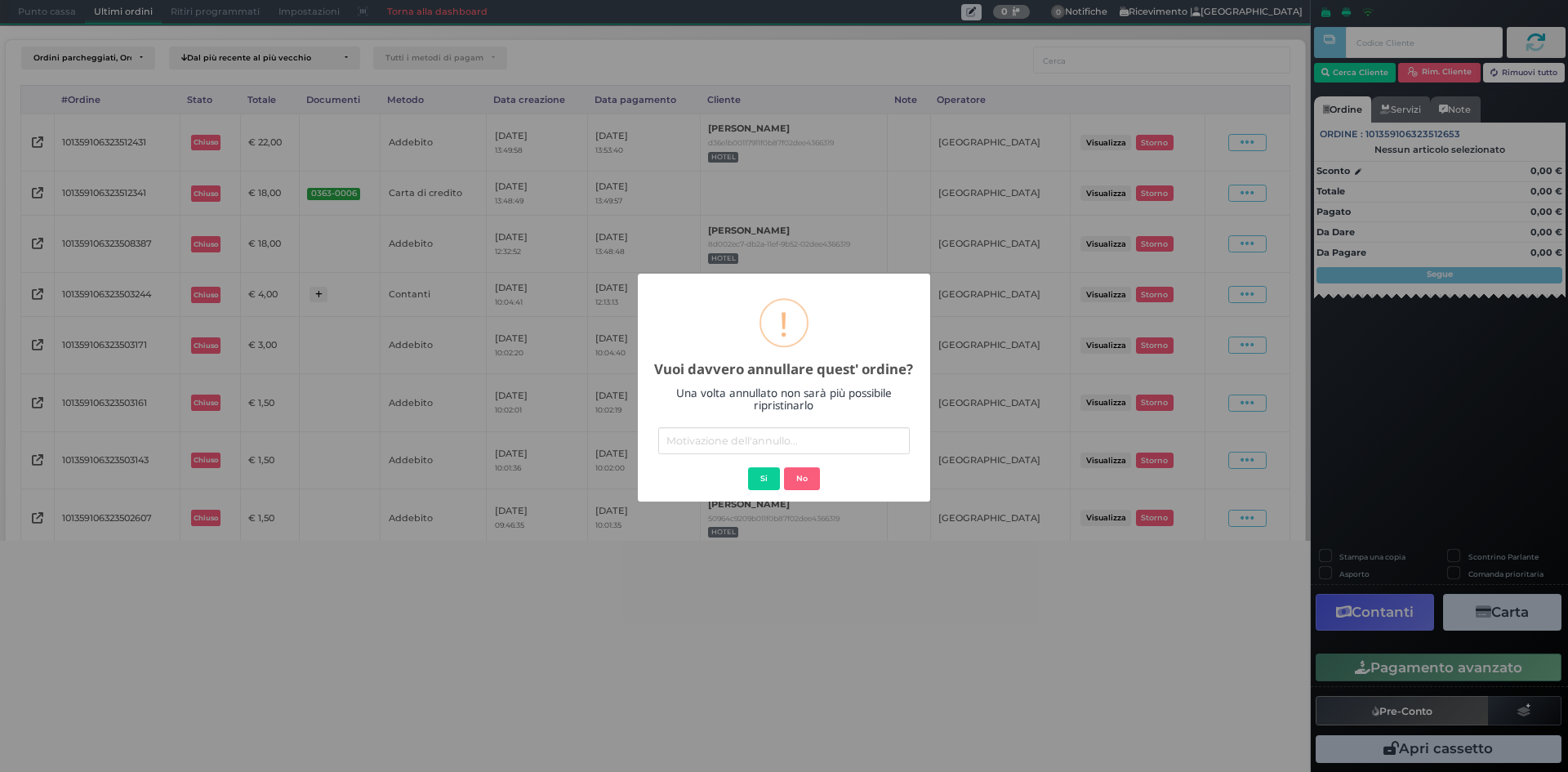
click at [739, 455] on div "× ! Vuoi davvero annullare quest' ordine? Una volta annullato non sarà più poss…" at bounding box center [784, 387] width 293 height 228
click at [744, 442] on input "text" at bounding box center [784, 441] width 251 height 27
type input "IL CLIENTE HA RICHIESTO LA RIMOZIONE DEL SERVIZIO"
click at [760, 471] on button "Si" at bounding box center [764, 479] width 32 height 23
